Goal: Task Accomplishment & Management: Manage account settings

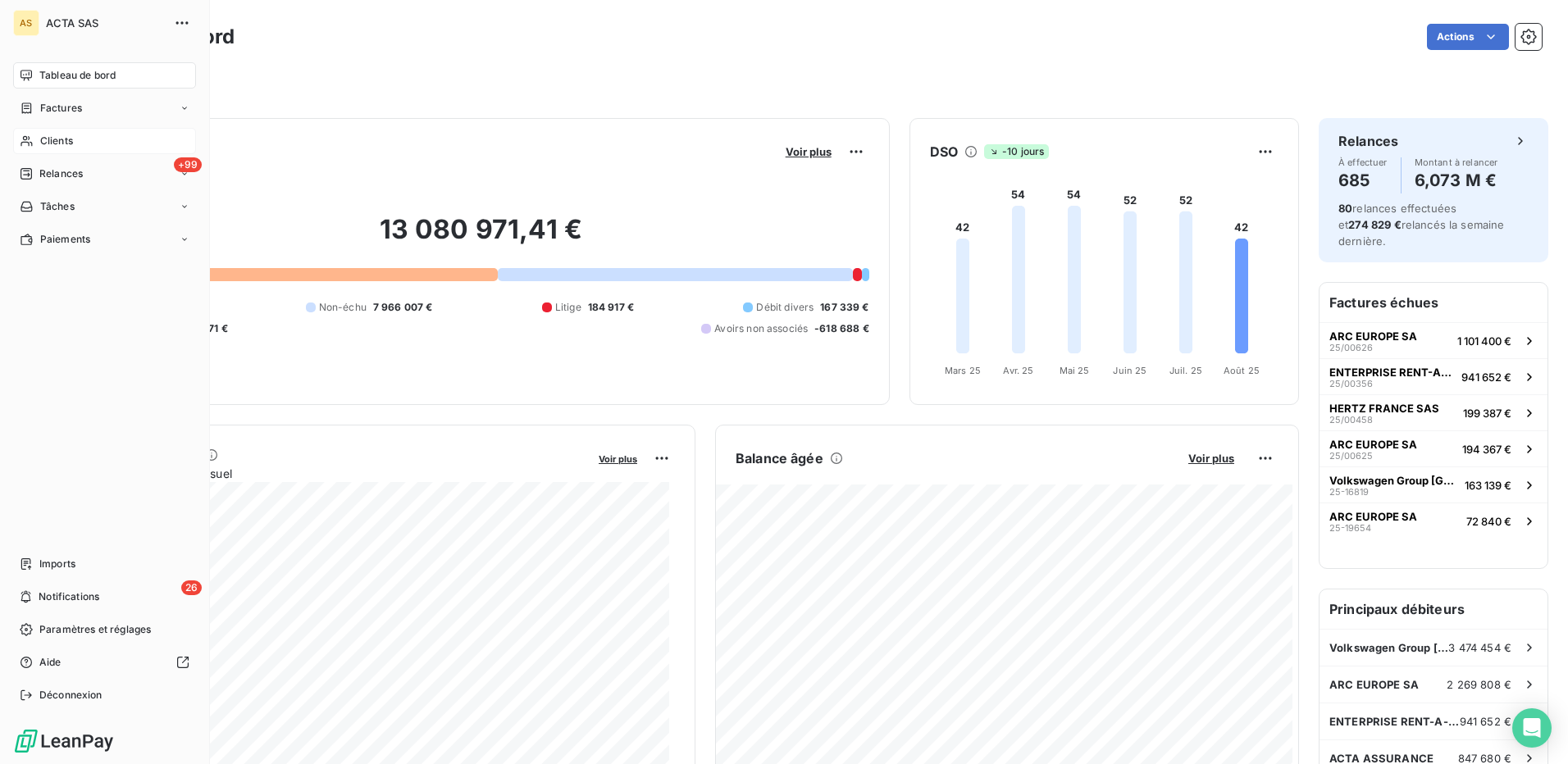
click at [60, 137] on span "Clients" at bounding box center [56, 141] width 33 height 15
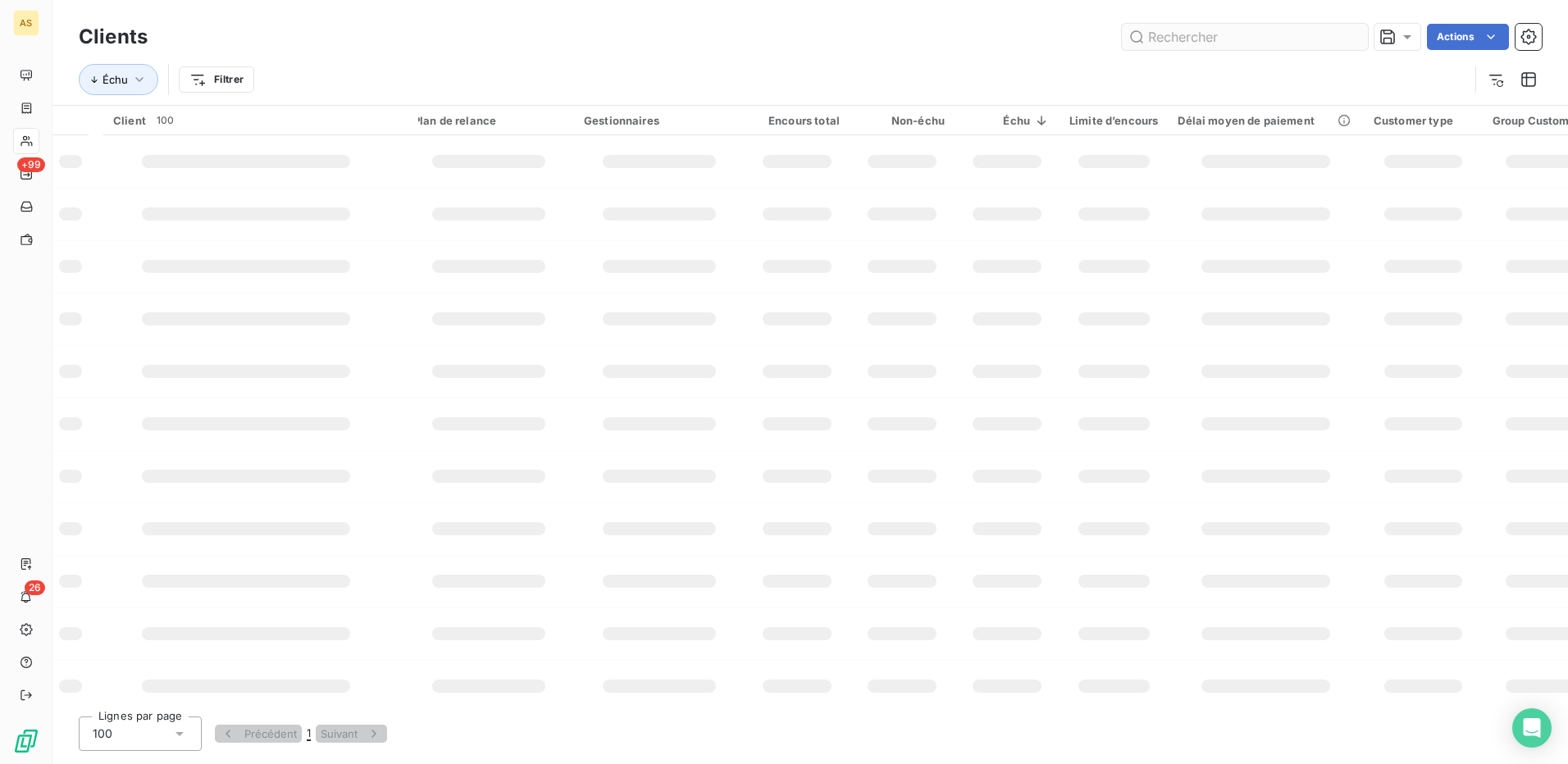
click at [1178, 37] on input "text" at bounding box center [1245, 36] width 246 height 27
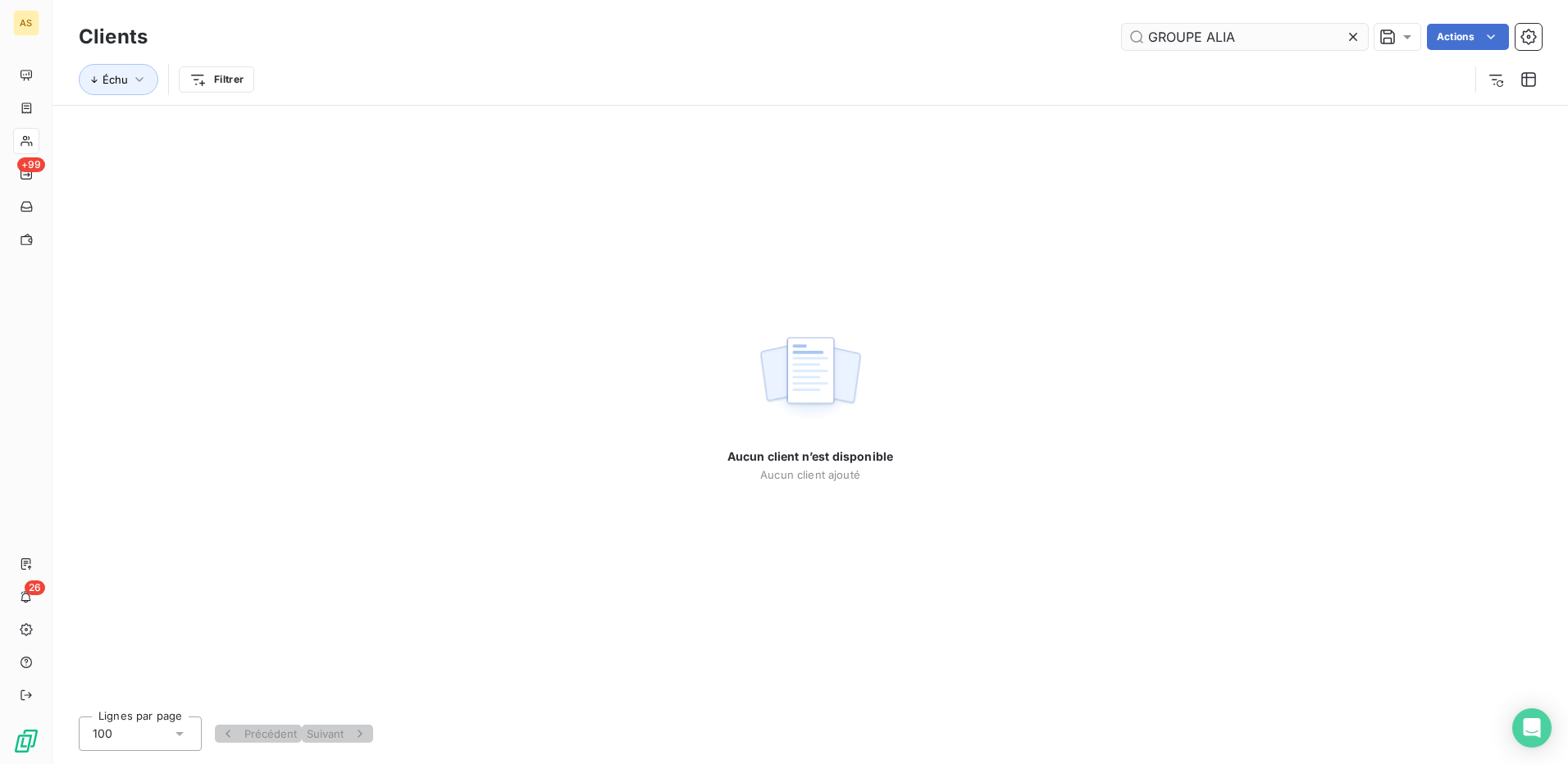
click at [1217, 32] on input "GROUPE ALIA" at bounding box center [1245, 36] width 246 height 27
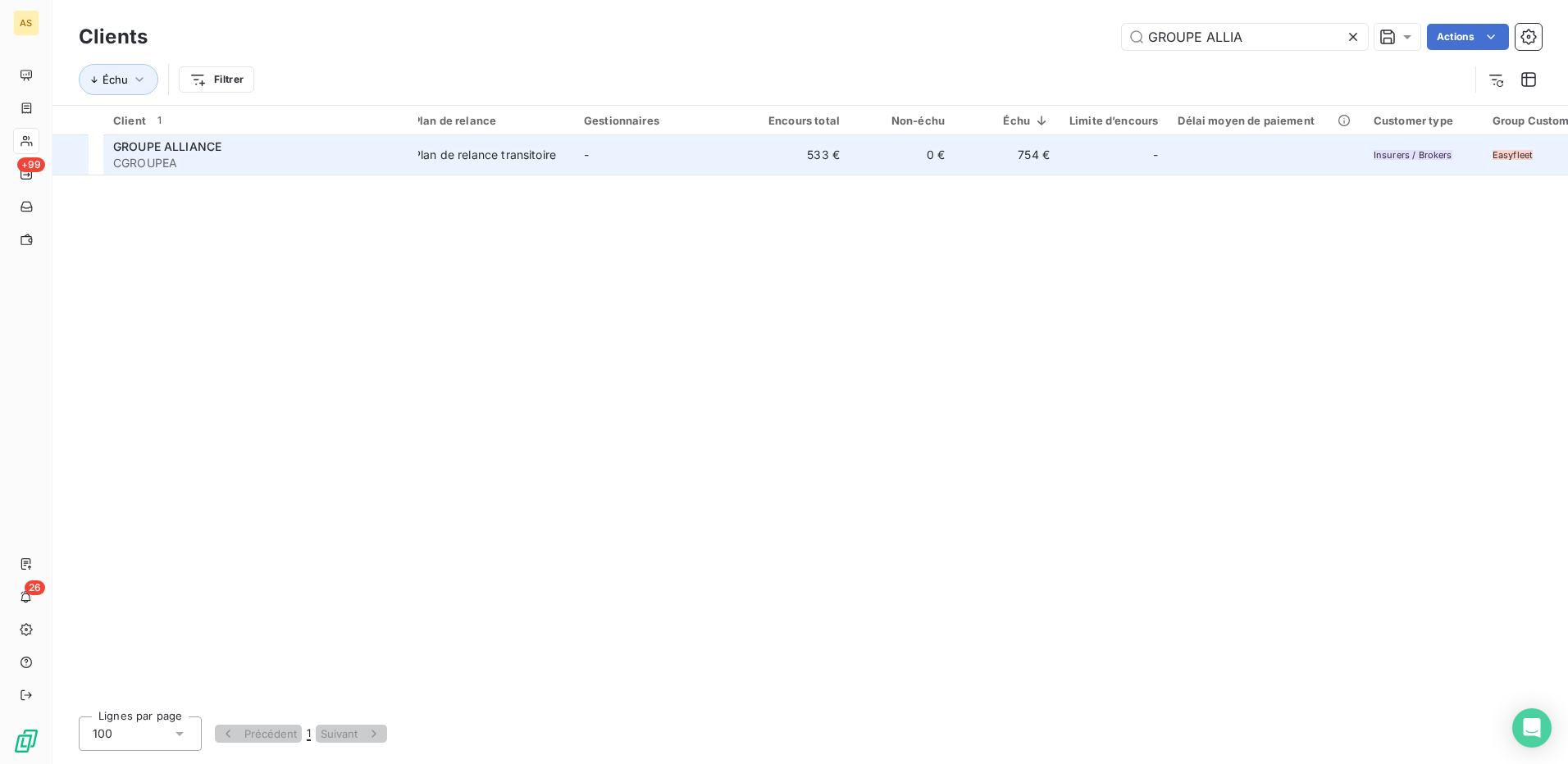
type input "GROUPE ALLIA"
click at [185, 151] on span "GROUPE ALLIANCE" at bounding box center [167, 147] width 108 height 14
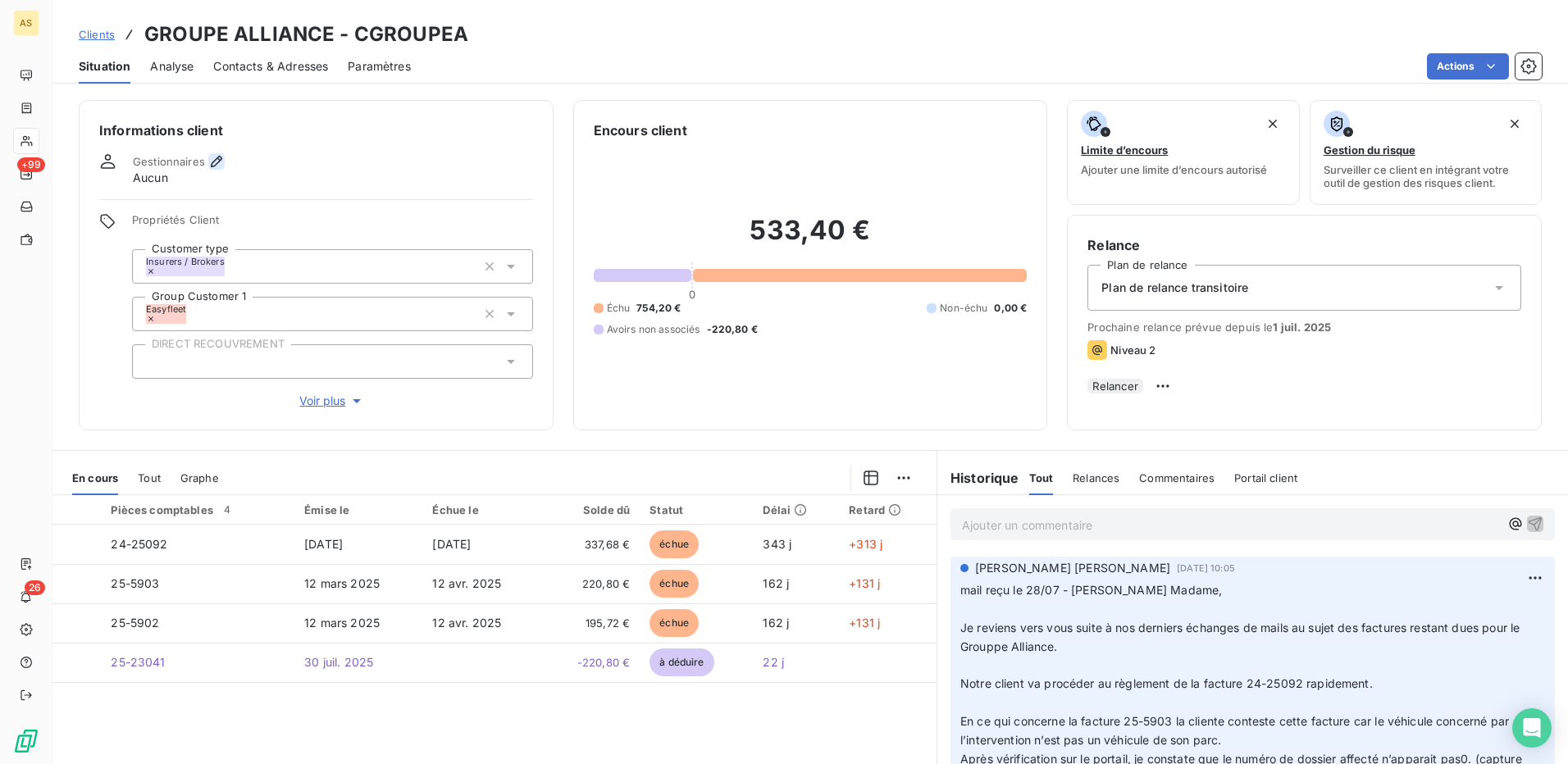
click at [211, 166] on icon "button" at bounding box center [216, 161] width 17 height 17
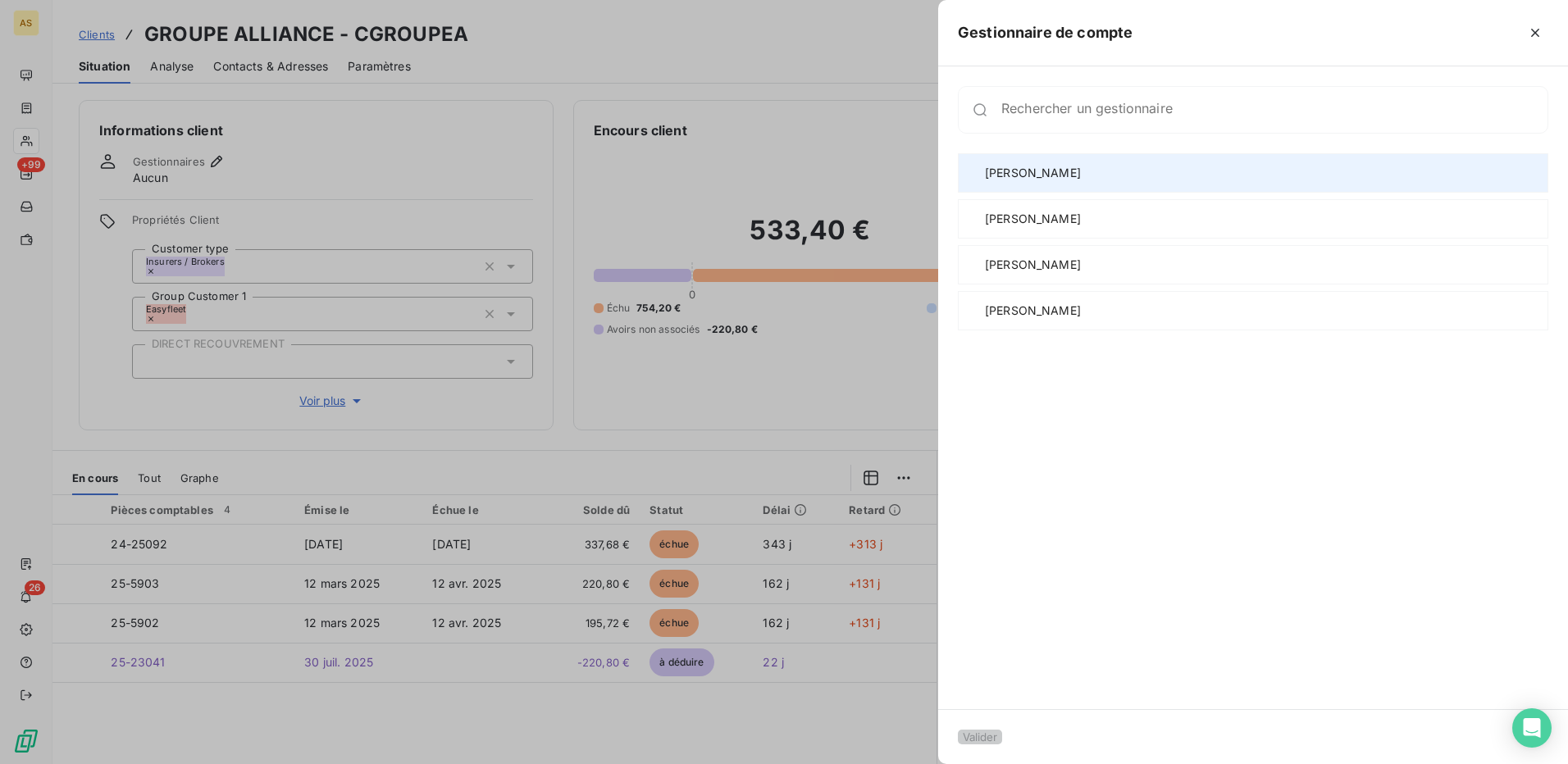
click at [996, 181] on div "[PERSON_NAME]" at bounding box center [1252, 173] width 590 height 39
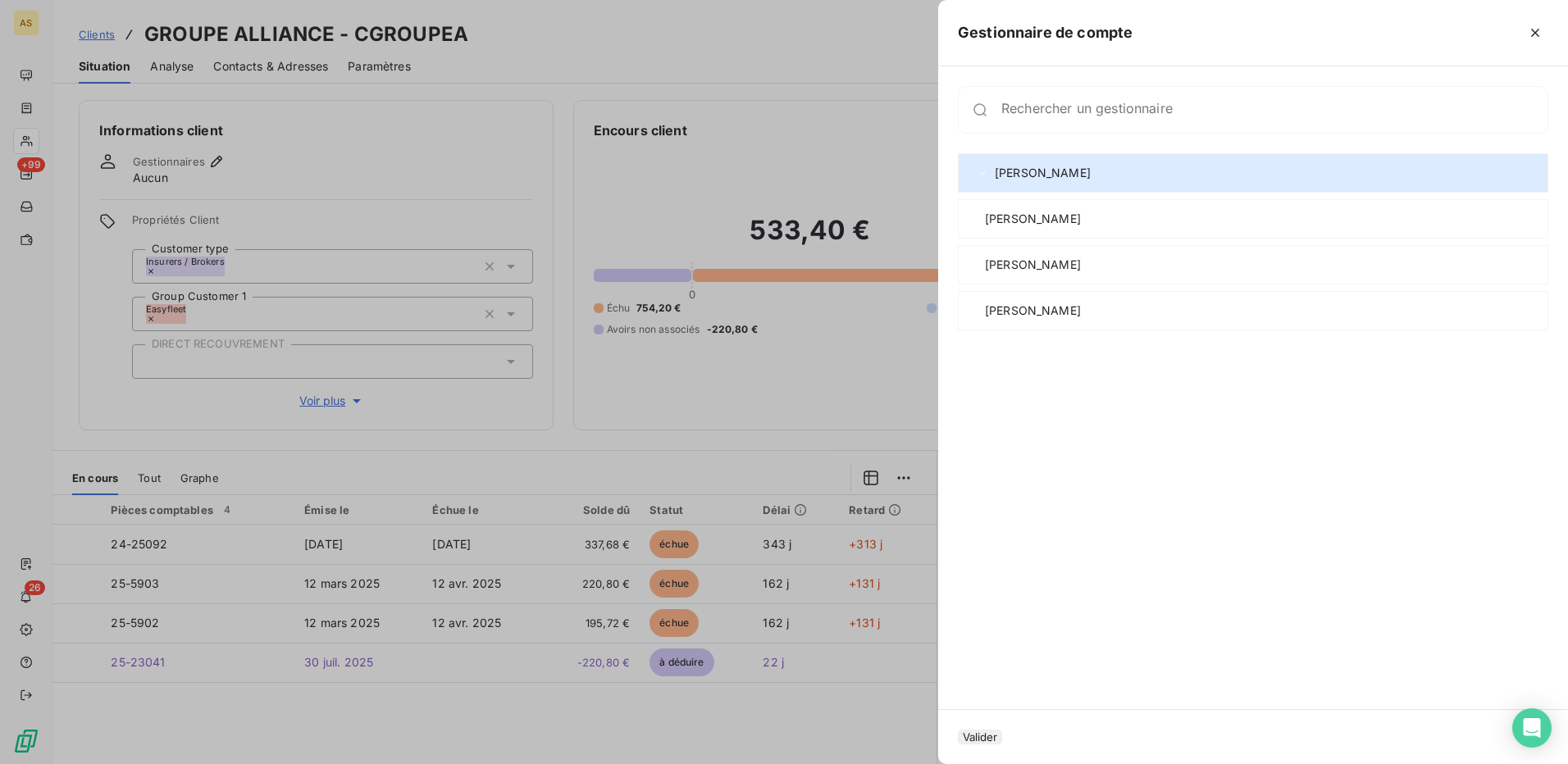
click at [1000, 730] on button "Valider" at bounding box center [979, 736] width 44 height 15
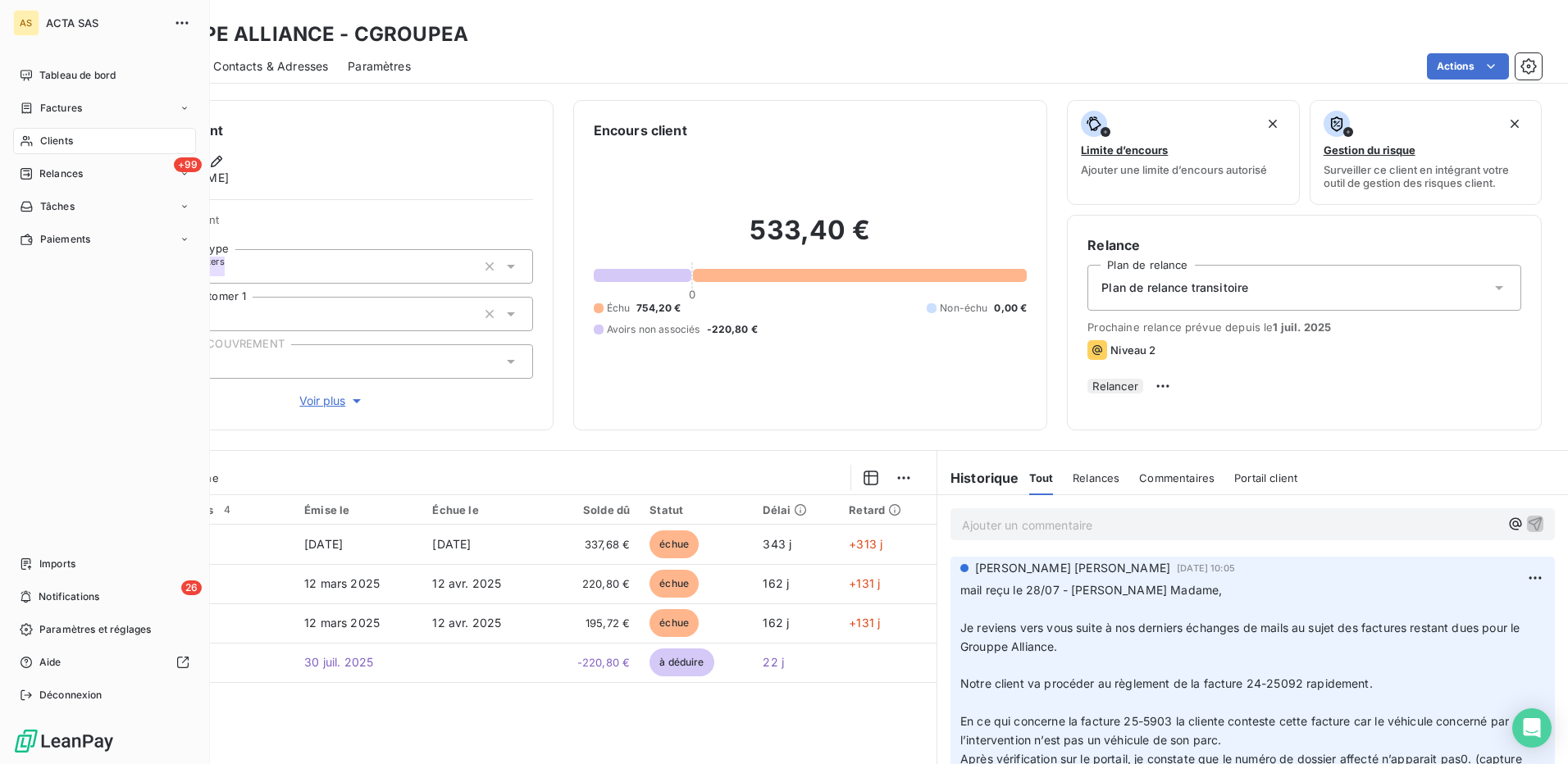
click at [33, 144] on div "Clients" at bounding box center [104, 141] width 183 height 27
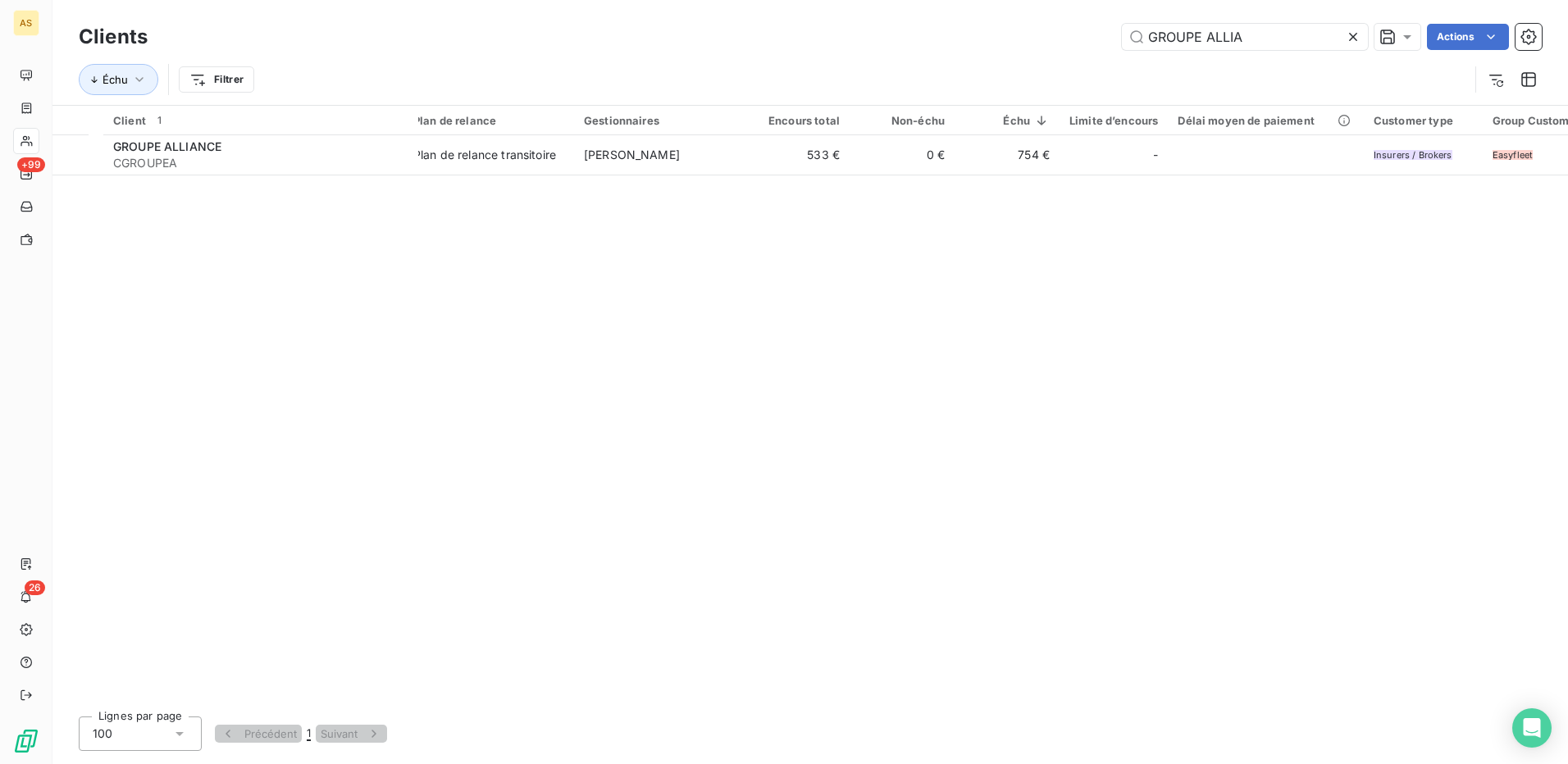
click at [1350, 34] on icon at bounding box center [1352, 36] width 17 height 17
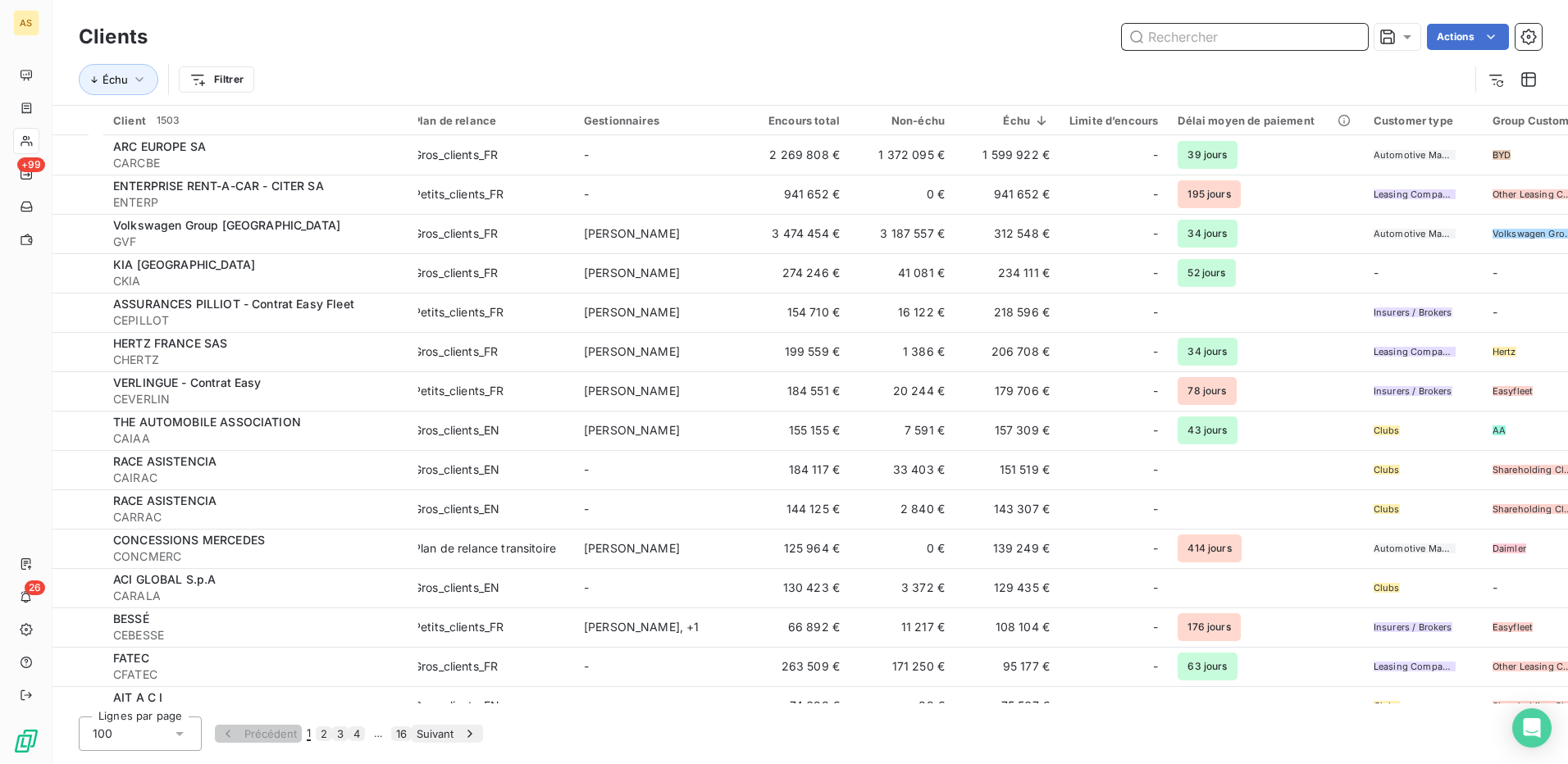
click at [1189, 32] on input "text" at bounding box center [1245, 36] width 246 height 27
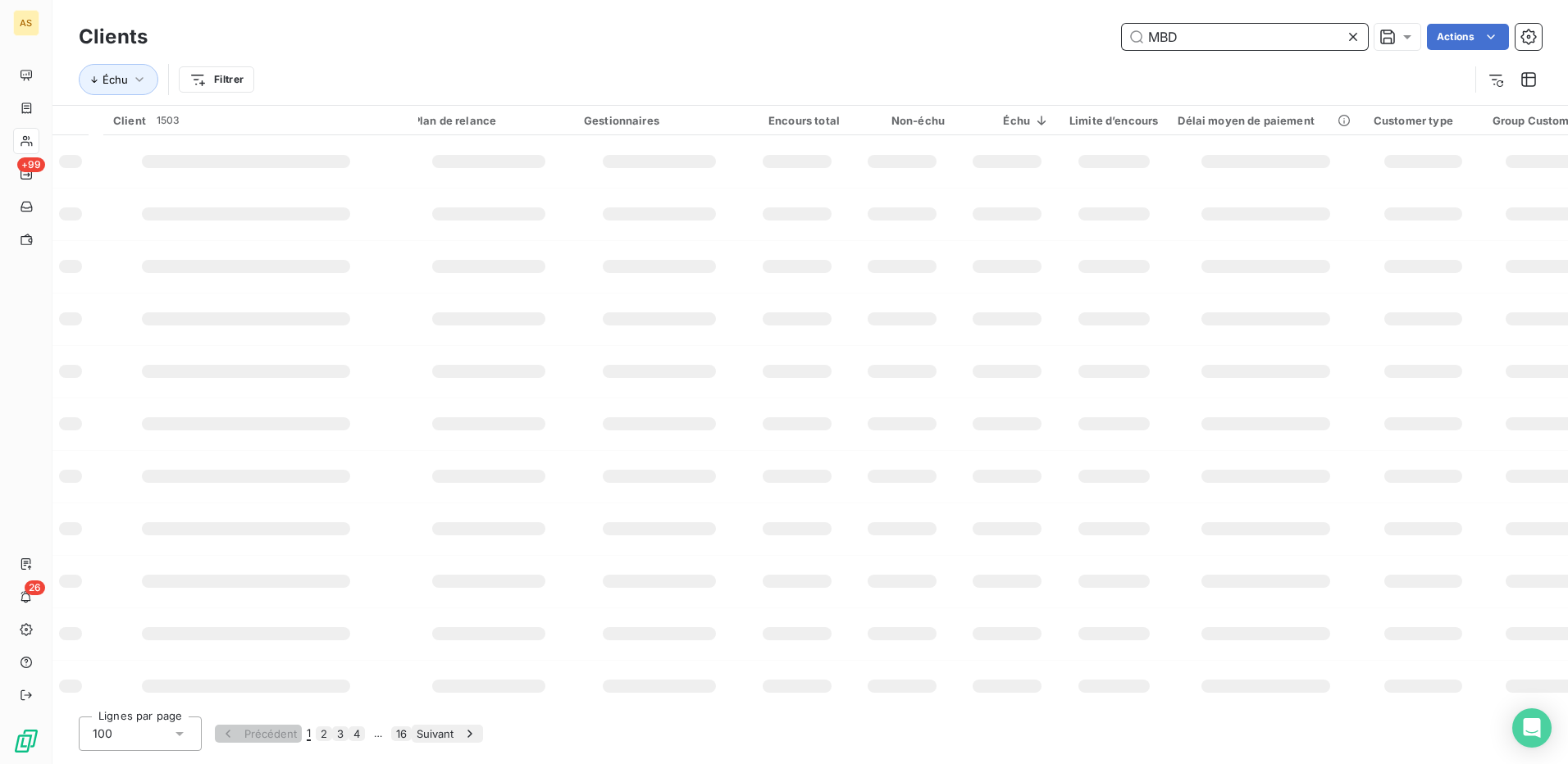
type input "MBD"
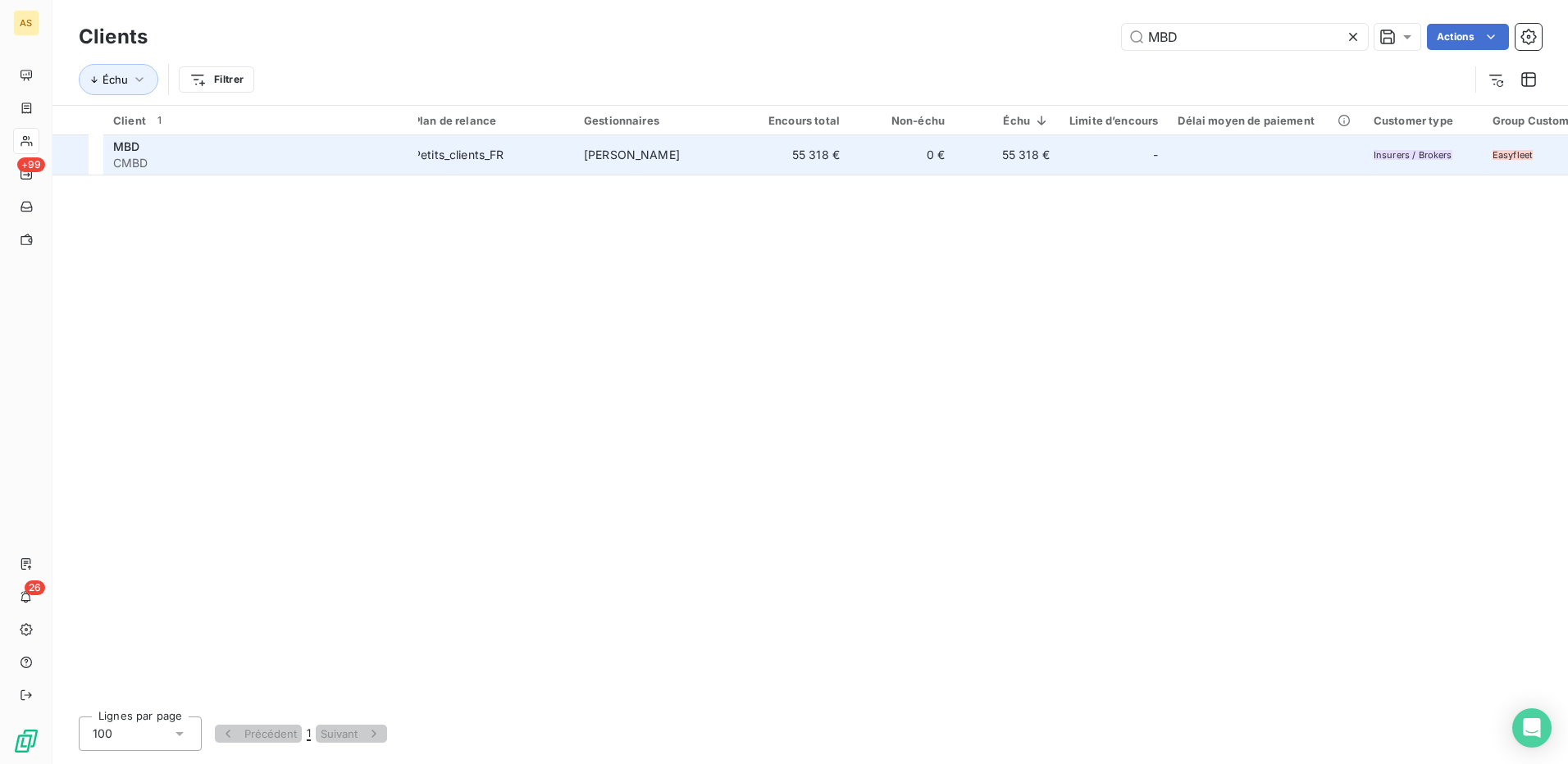
click at [436, 159] on div "Petits_clients_FR" at bounding box center [459, 155] width 91 height 17
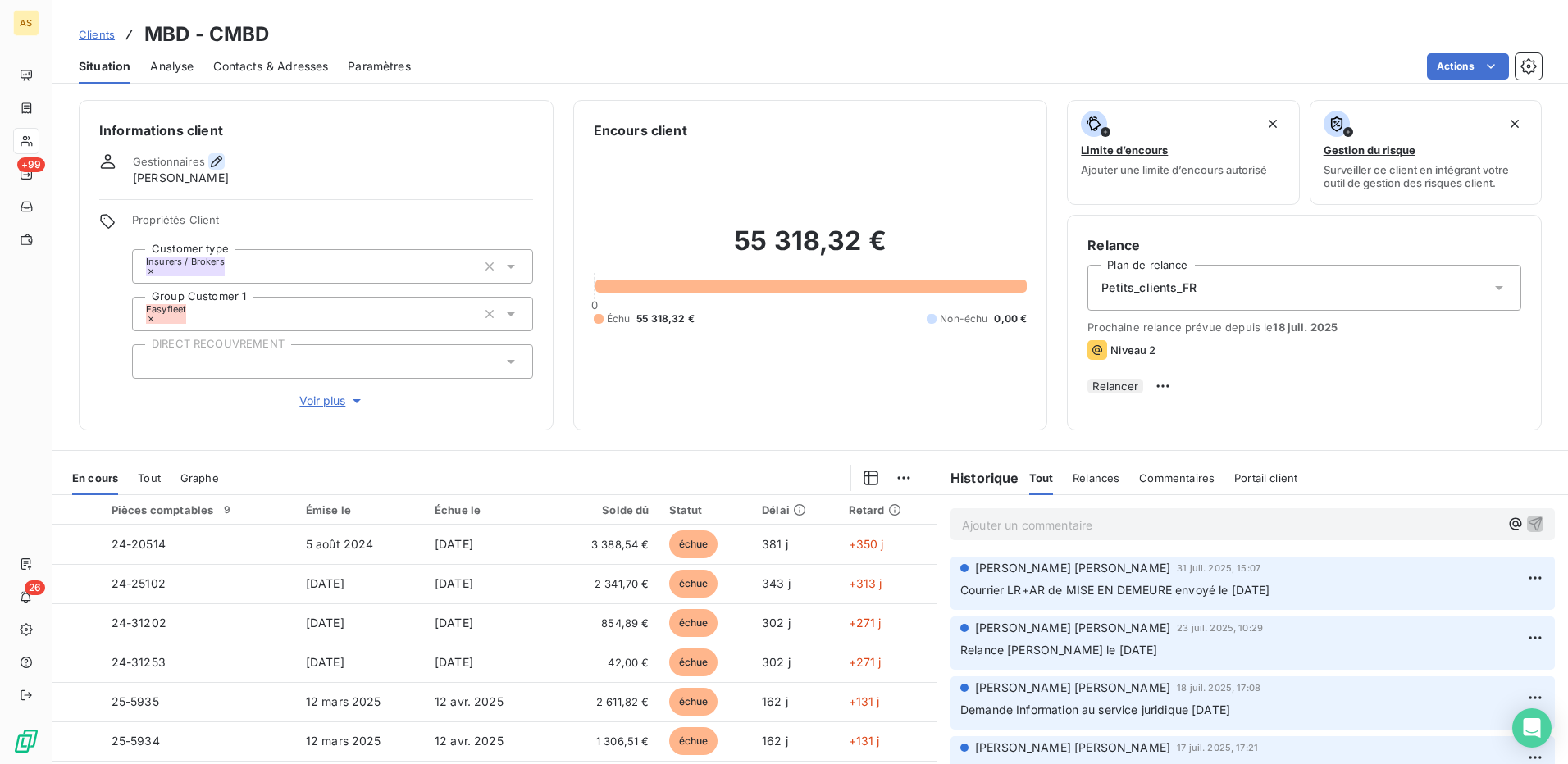
click at [225, 166] on button "button" at bounding box center [216, 161] width 17 height 17
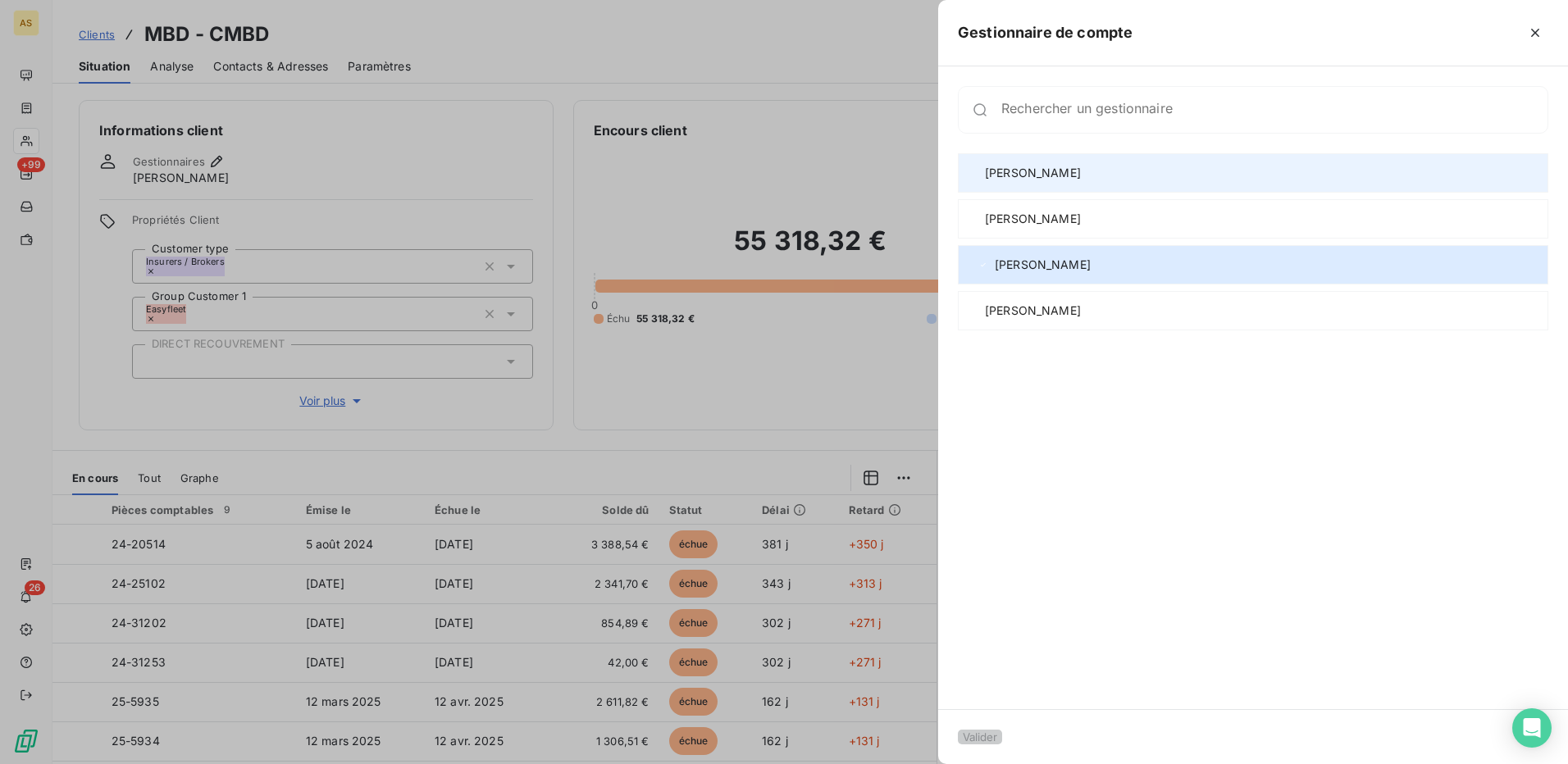
click at [978, 173] on div at bounding box center [978, 173] width 0 height 0
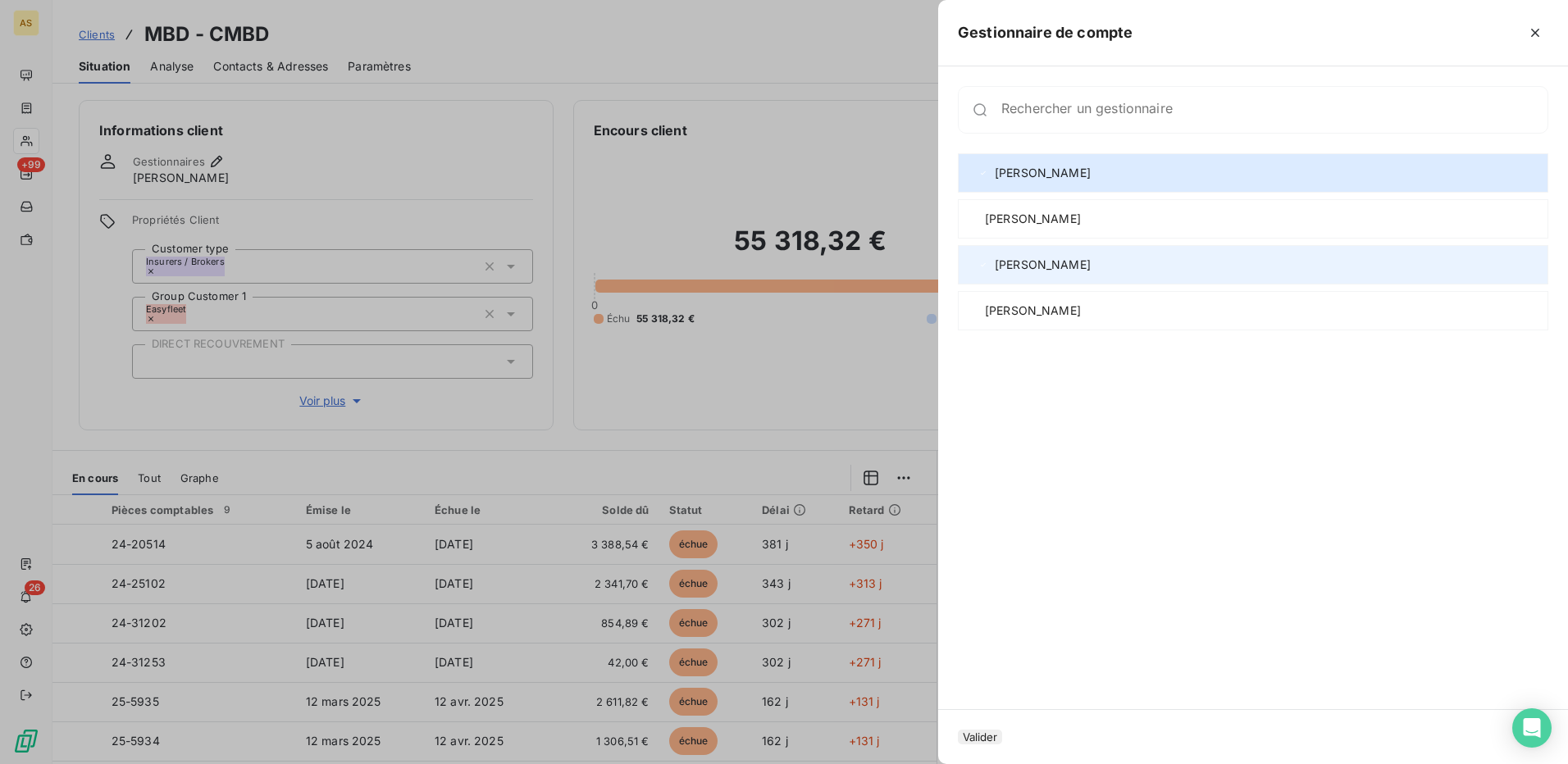
click at [995, 263] on div "[PERSON_NAME]" at bounding box center [1252, 265] width 590 height 39
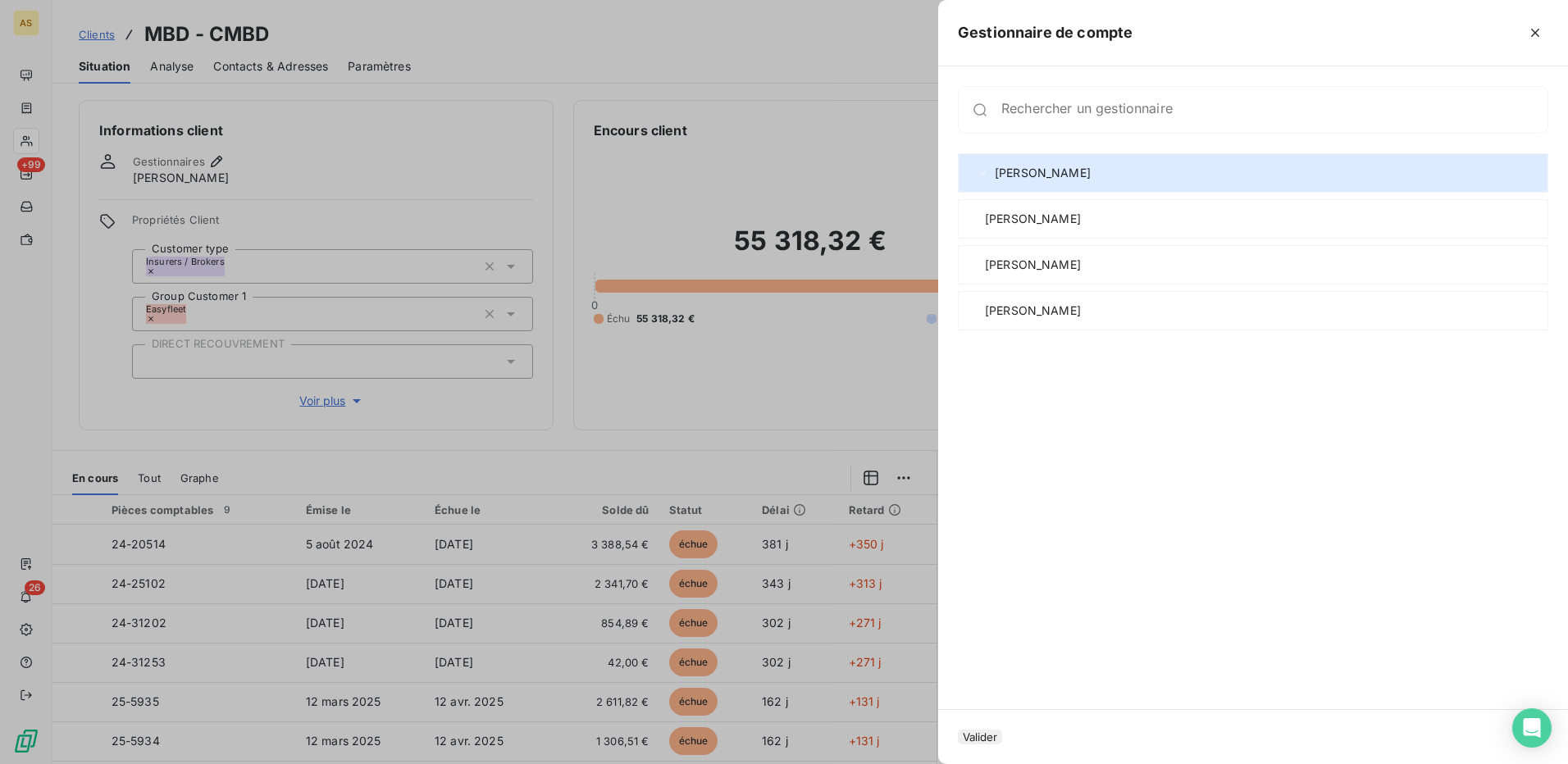
click at [983, 730] on button "Valider" at bounding box center [979, 736] width 44 height 15
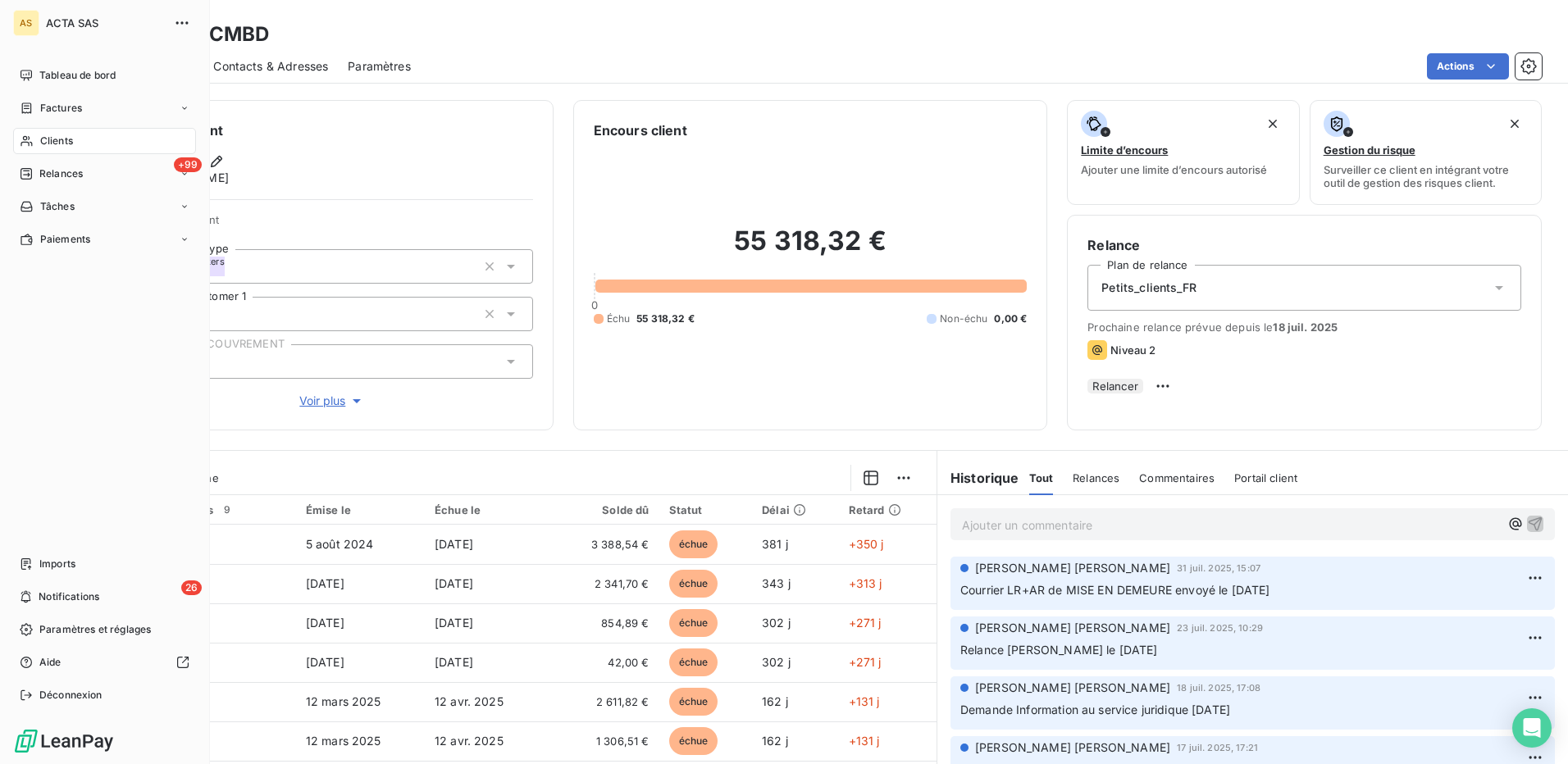
click at [56, 138] on span "Clients" at bounding box center [56, 141] width 33 height 15
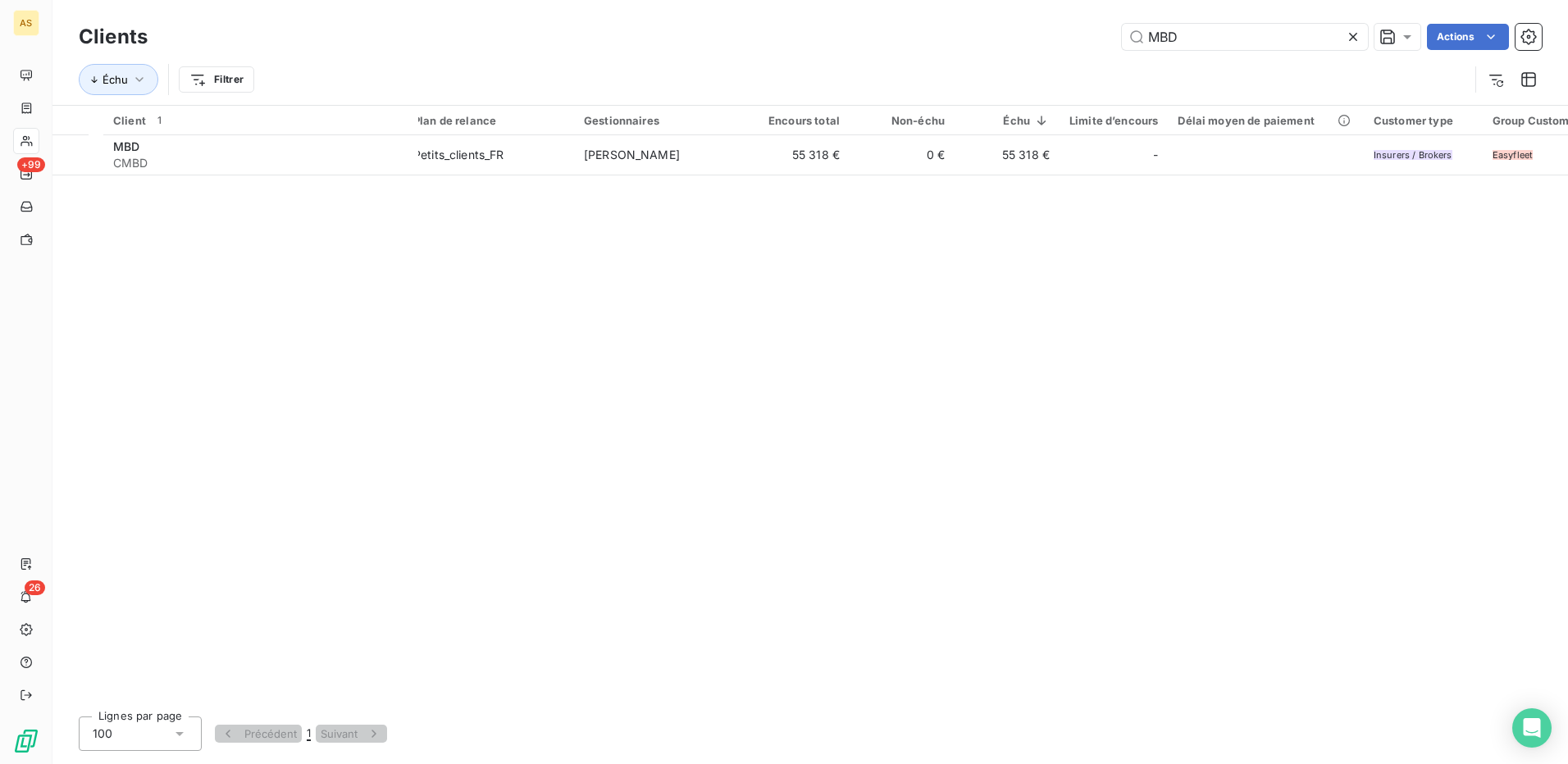
click at [1355, 36] on icon at bounding box center [1352, 36] width 17 height 17
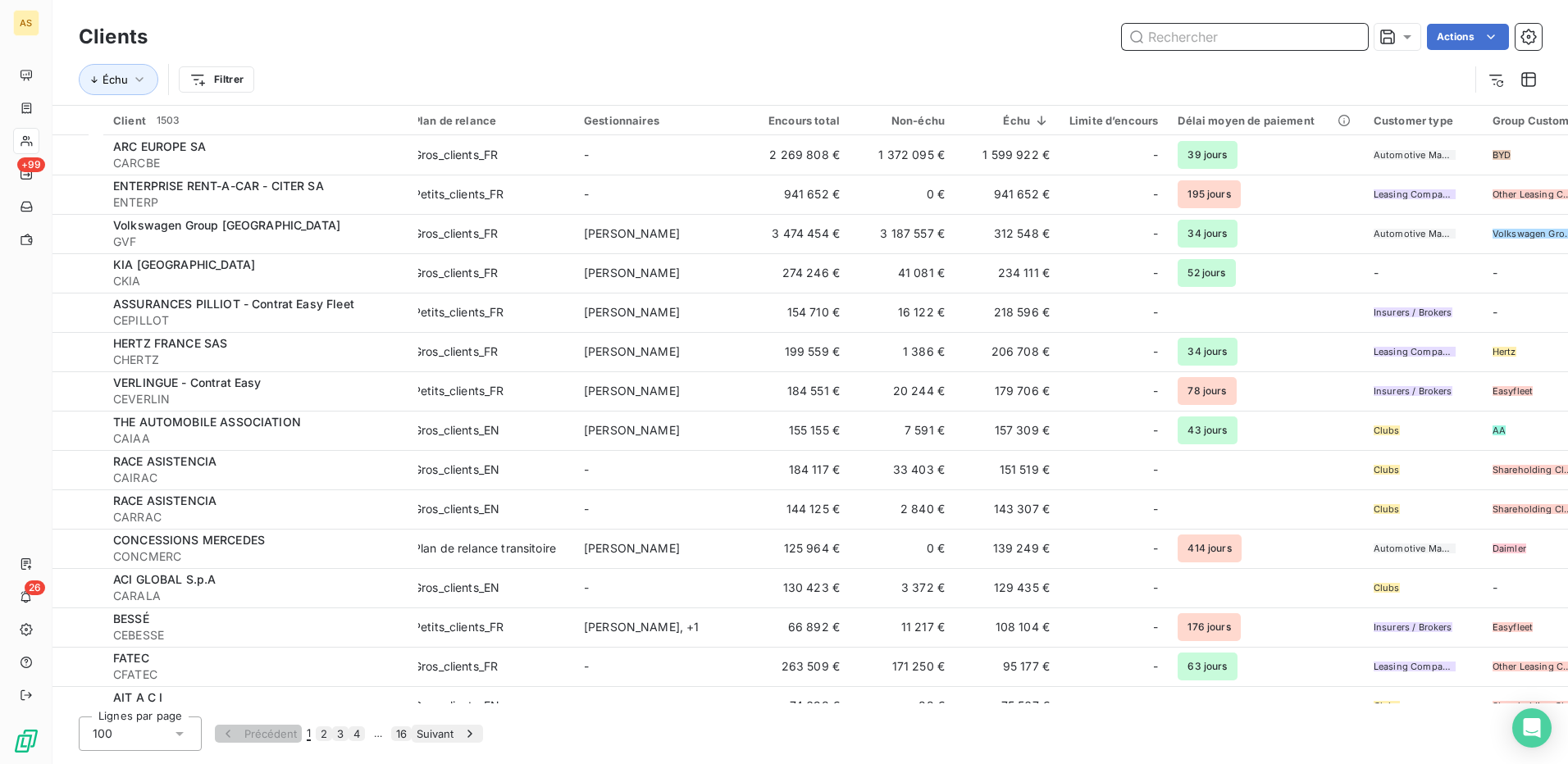
drag, startPoint x: 1142, startPoint y: 34, endPoint x: 1152, endPoint y: 32, distance: 10.2
click at [1152, 32] on input "text" at bounding box center [1245, 36] width 246 height 27
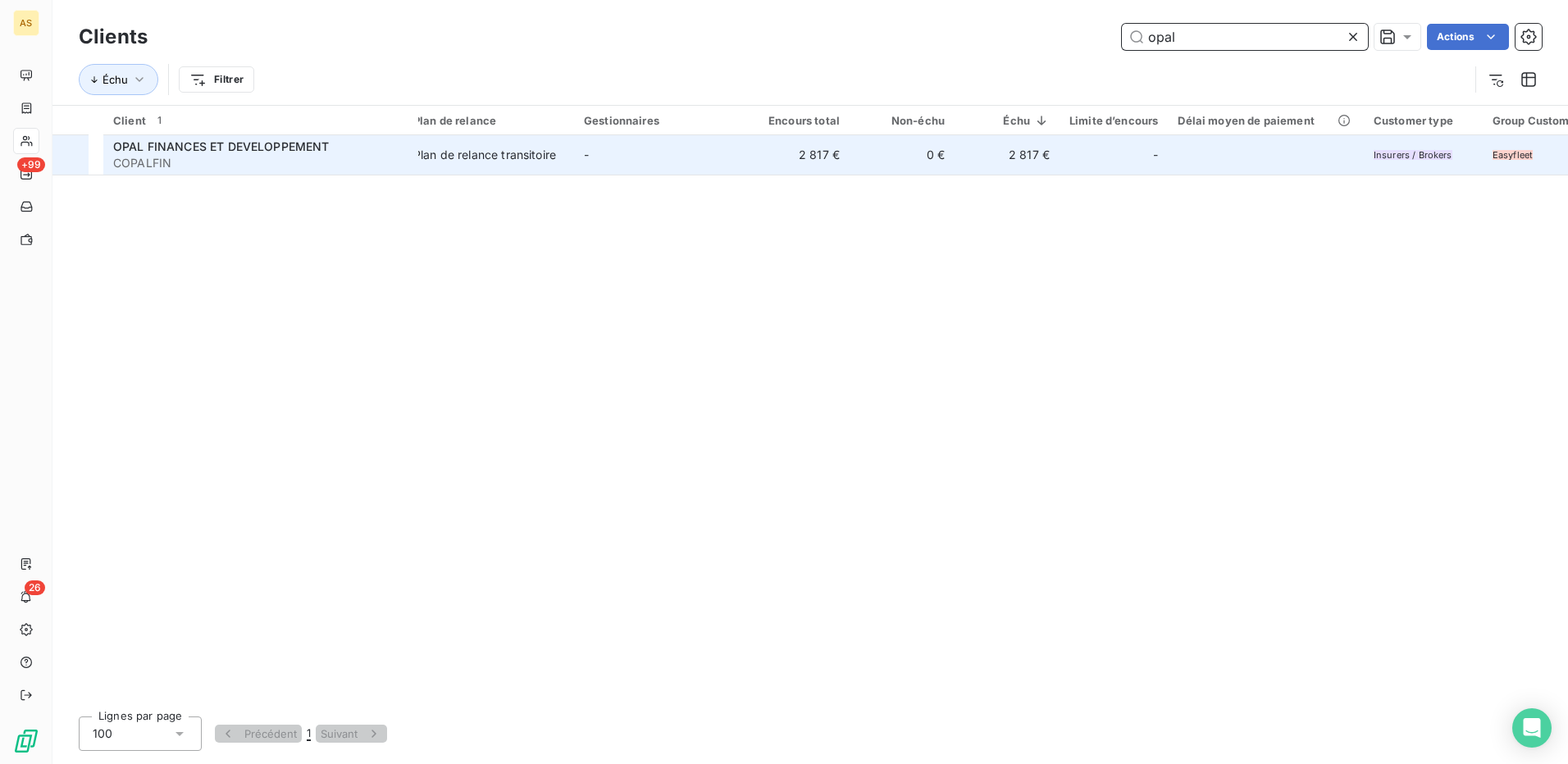
type input "opal"
click at [433, 140] on td "Plan de relance transitoire" at bounding box center [489, 155] width 170 height 39
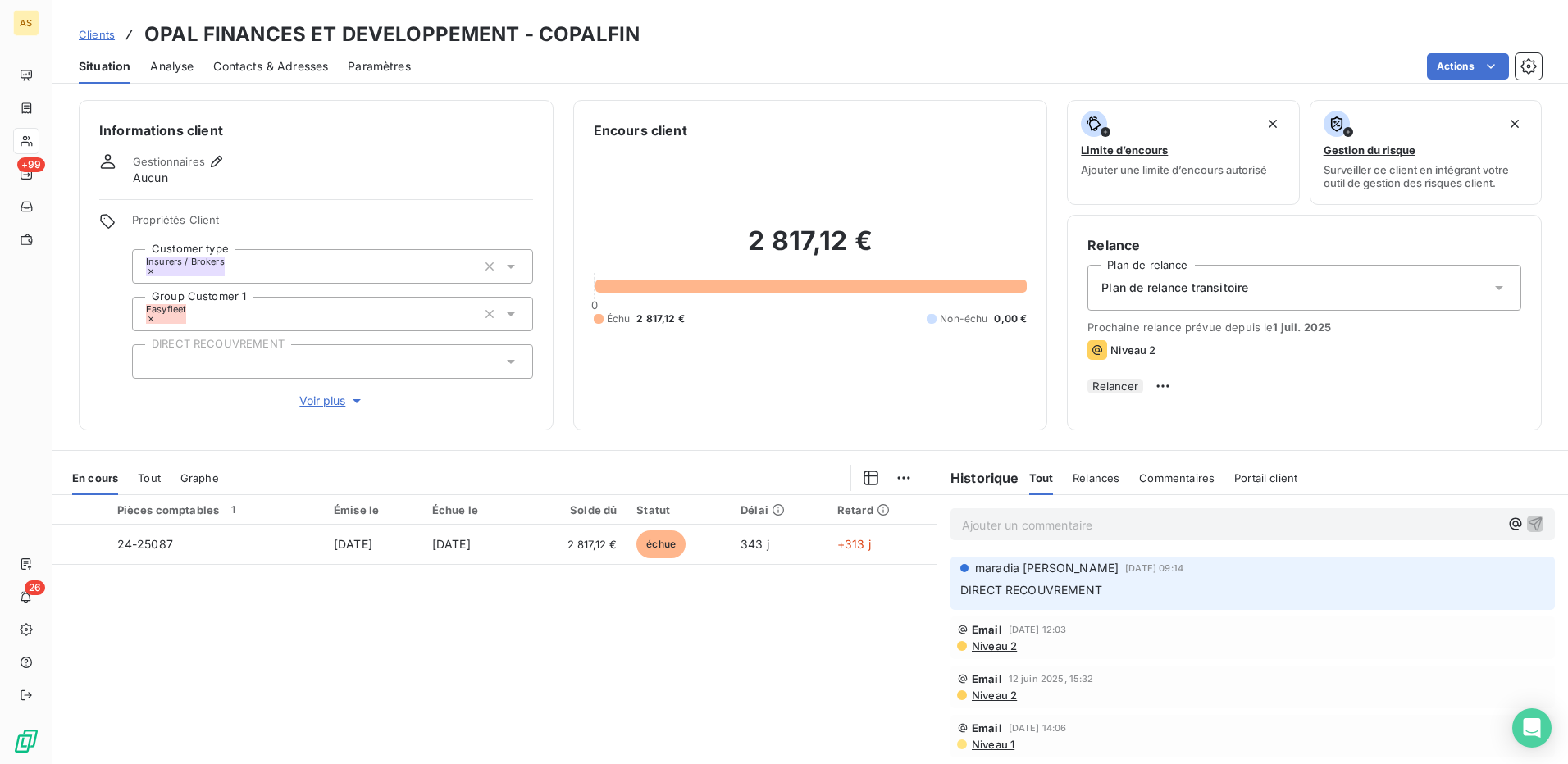
click at [228, 169] on div "Gestionnaires Aucun" at bounding box center [316, 169] width 433 height 32
click at [220, 162] on icon "button" at bounding box center [217, 161] width 12 height 12
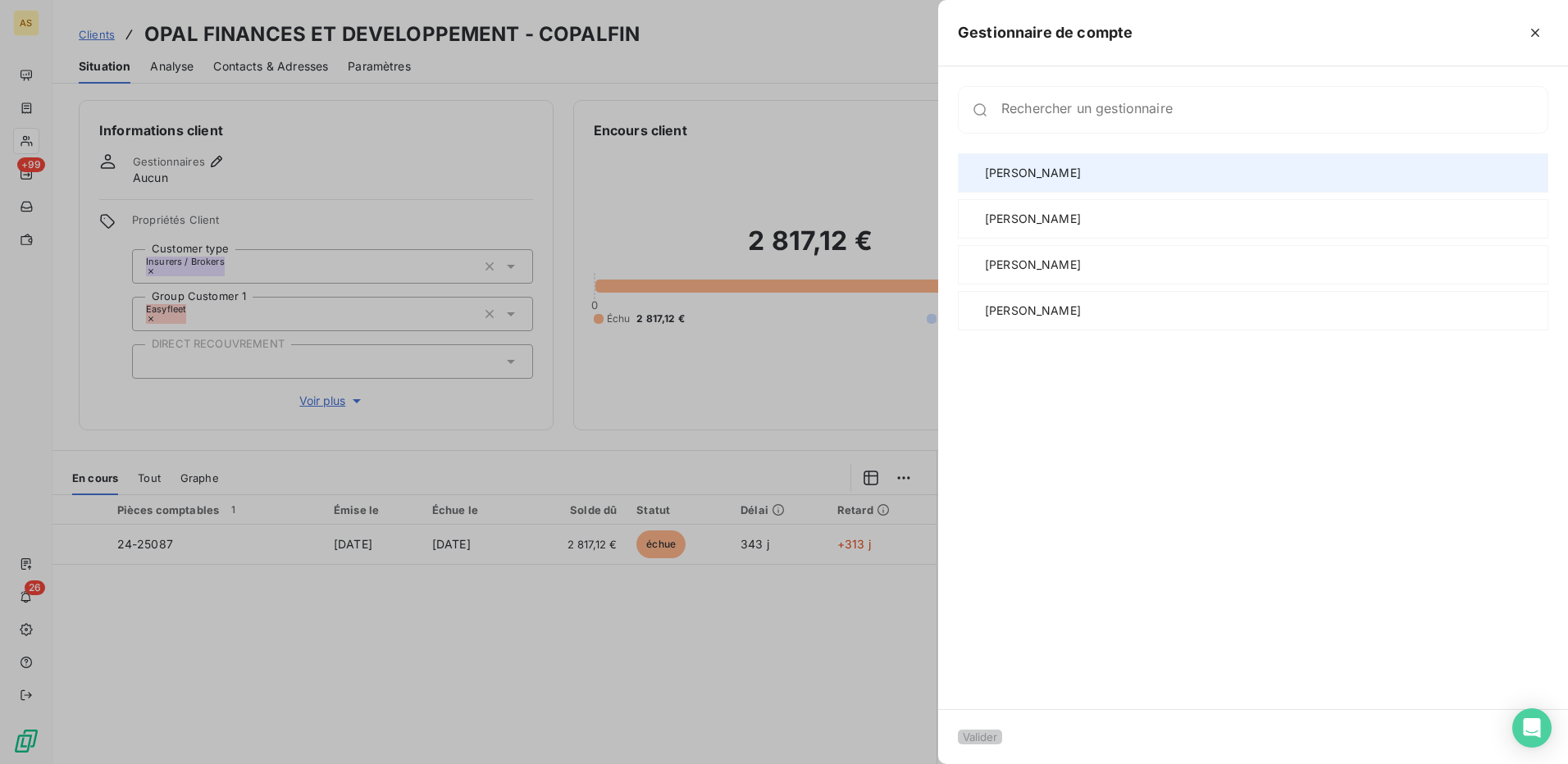
click at [999, 173] on div "[PERSON_NAME]" at bounding box center [1252, 173] width 590 height 39
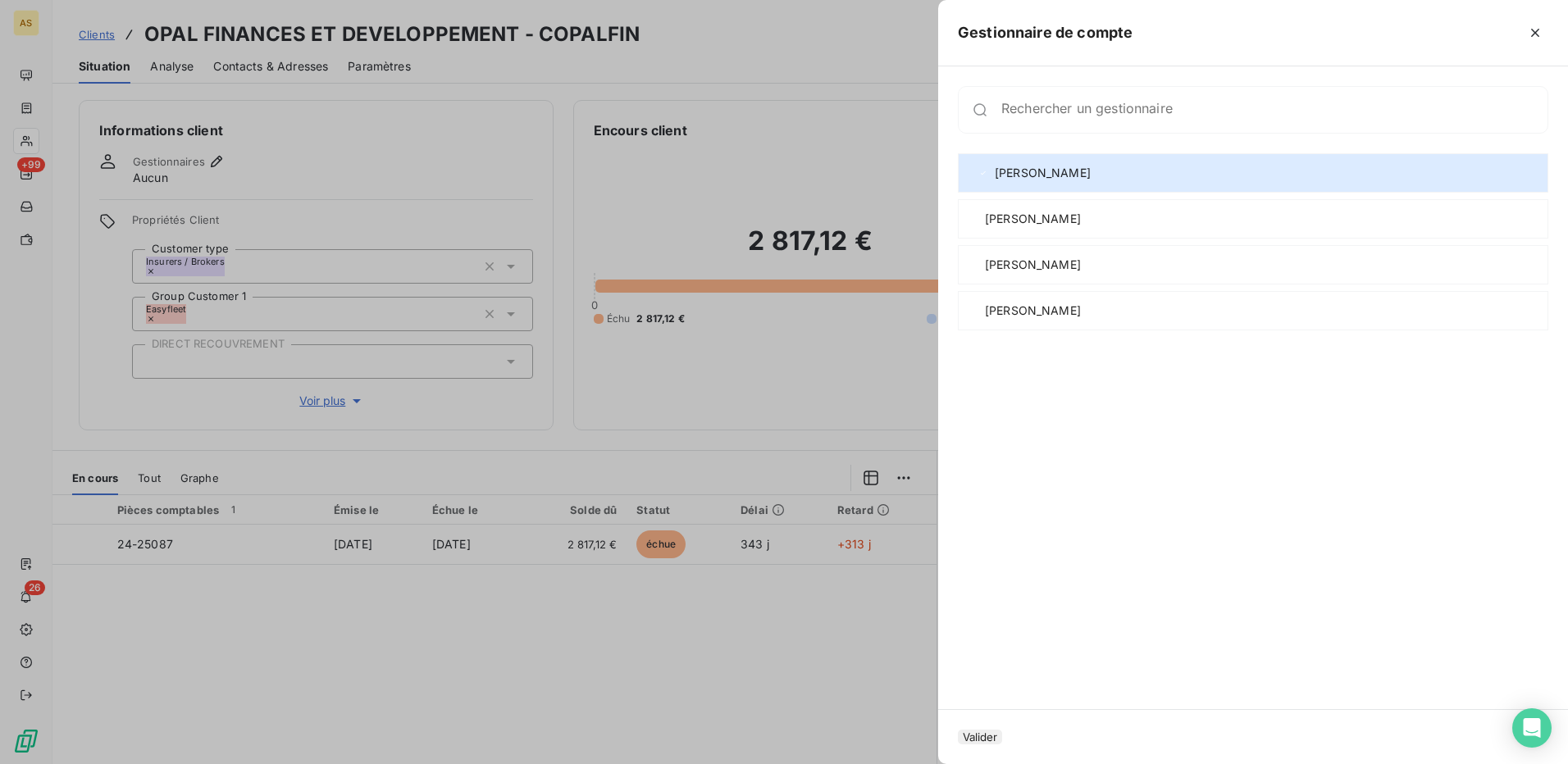
click at [996, 730] on button "Valider" at bounding box center [979, 736] width 44 height 15
